Goal: Information Seeking & Learning: Learn about a topic

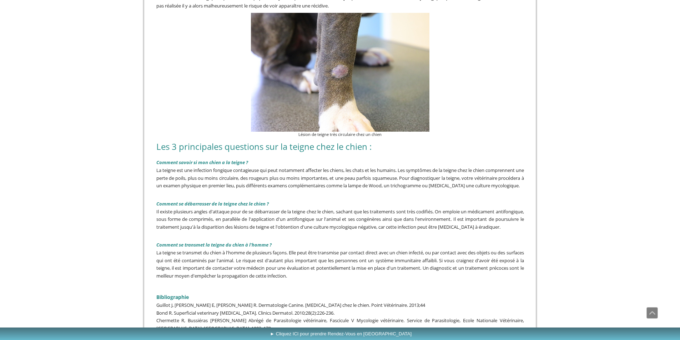
scroll to position [1626, 0]
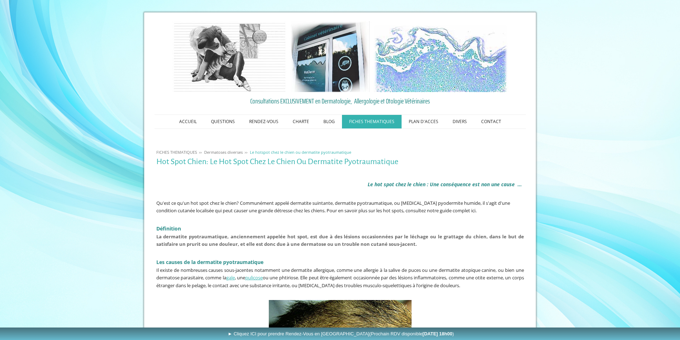
scroll to position [178, 0]
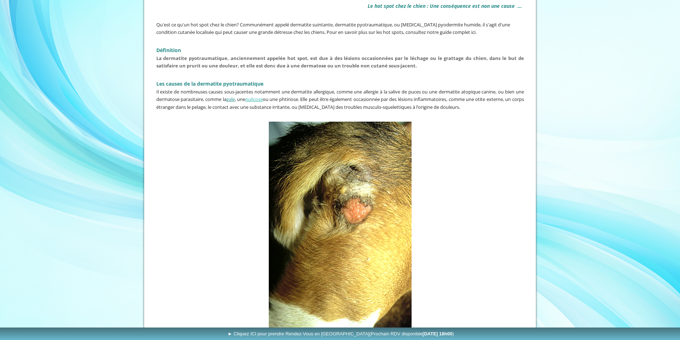
click at [235, 98] on link "gale" at bounding box center [230, 99] width 9 height 6
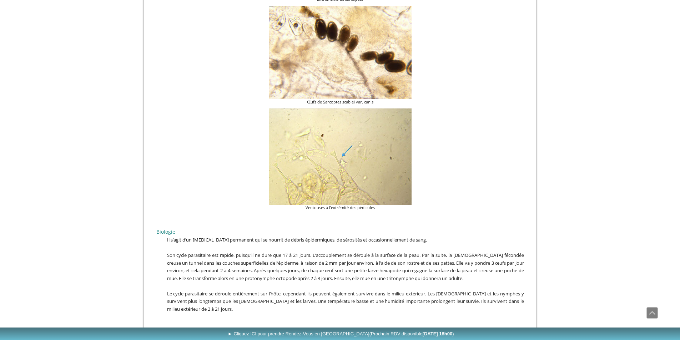
scroll to position [1071, 0]
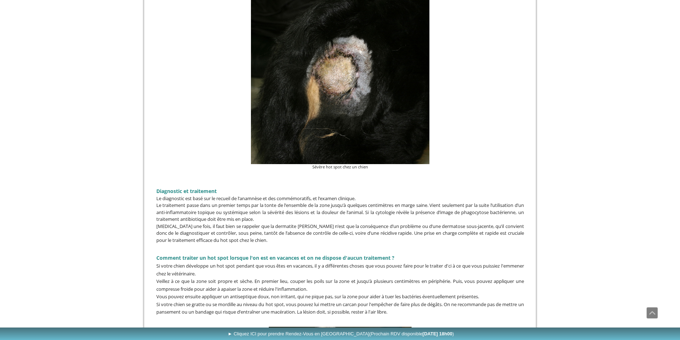
scroll to position [892, 0]
